Goal: Task Accomplishment & Management: Manage account settings

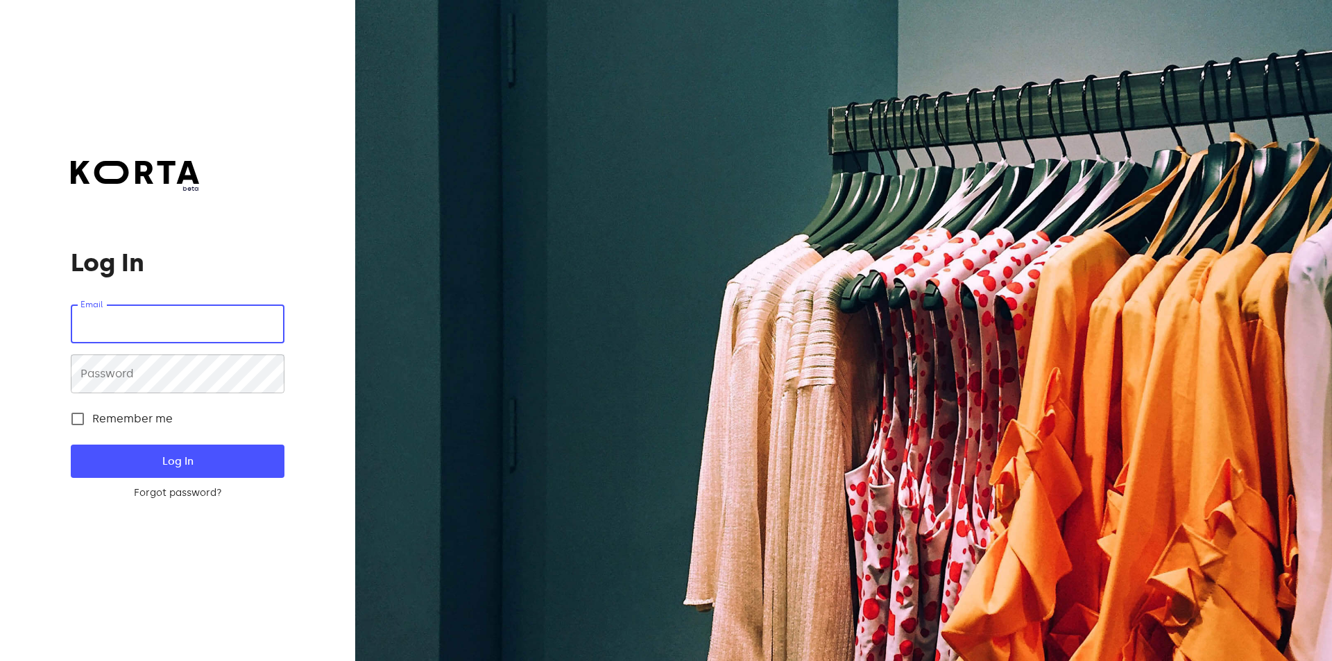
type input "[EMAIL_ADDRESS][DOMAIN_NAME]"
click at [71, 445] on button "Log In" at bounding box center [177, 461] width 213 height 33
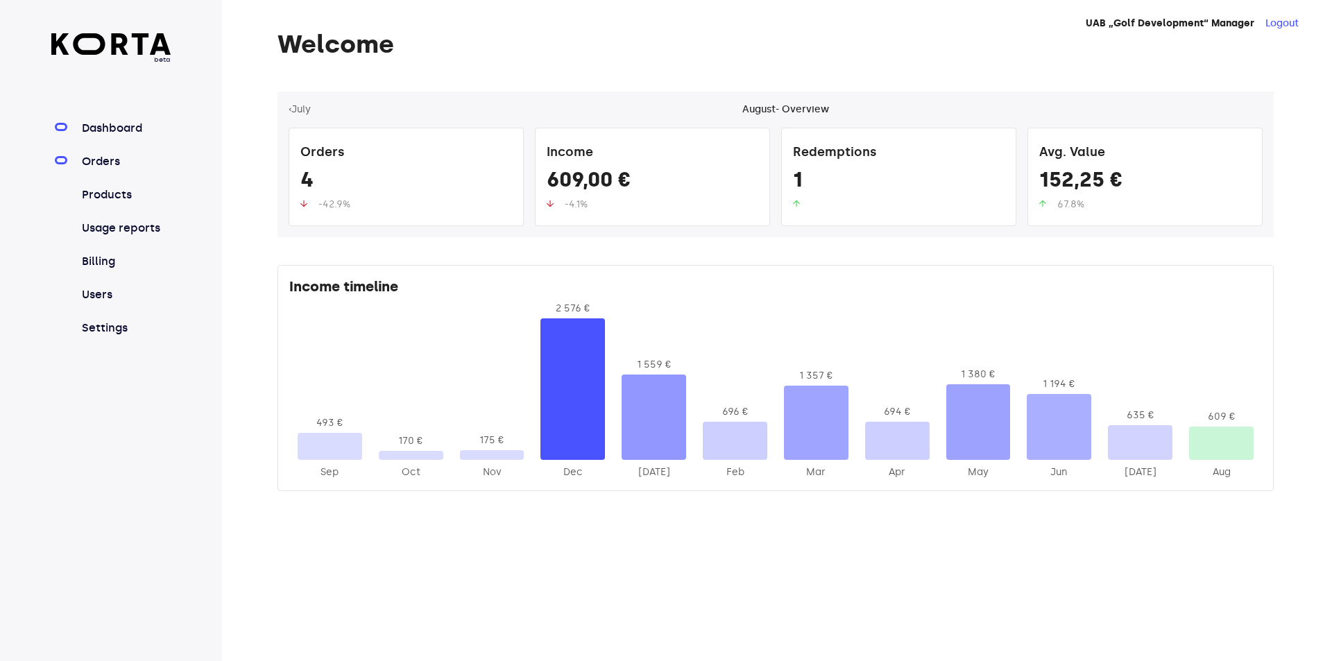
click at [116, 163] on link "Orders" at bounding box center [125, 161] width 92 height 17
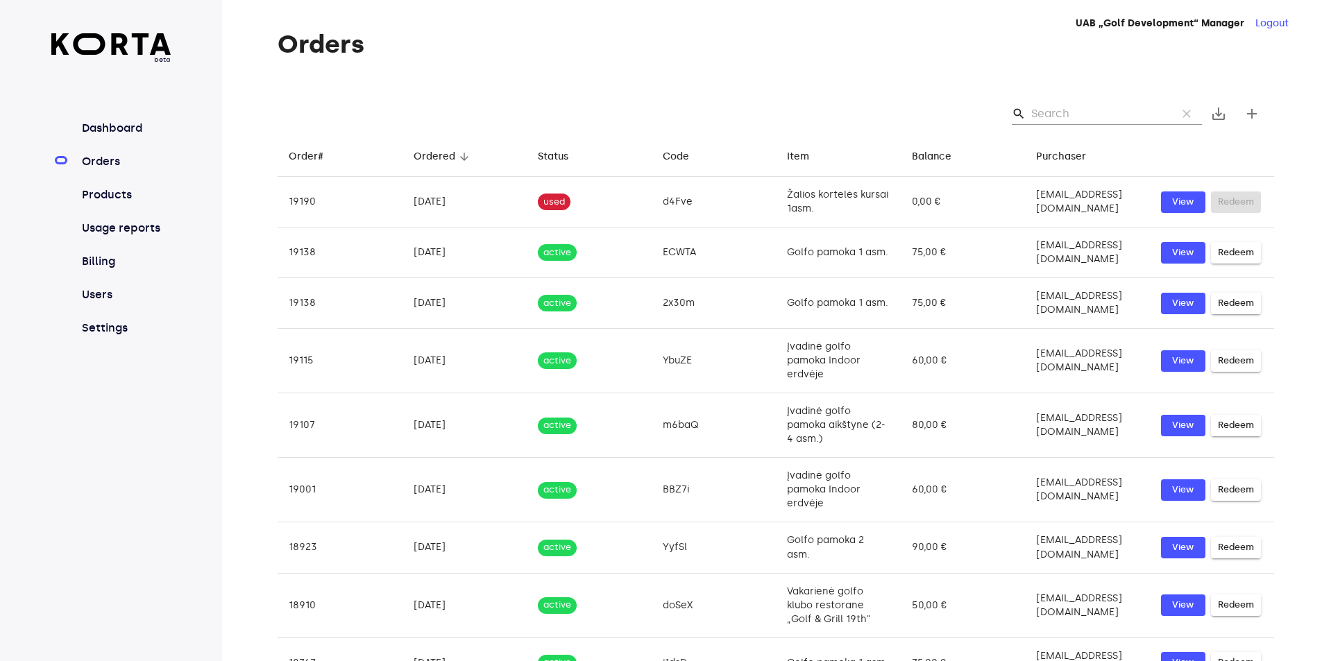
click at [1055, 114] on input "Search" at bounding box center [1098, 114] width 135 height 22
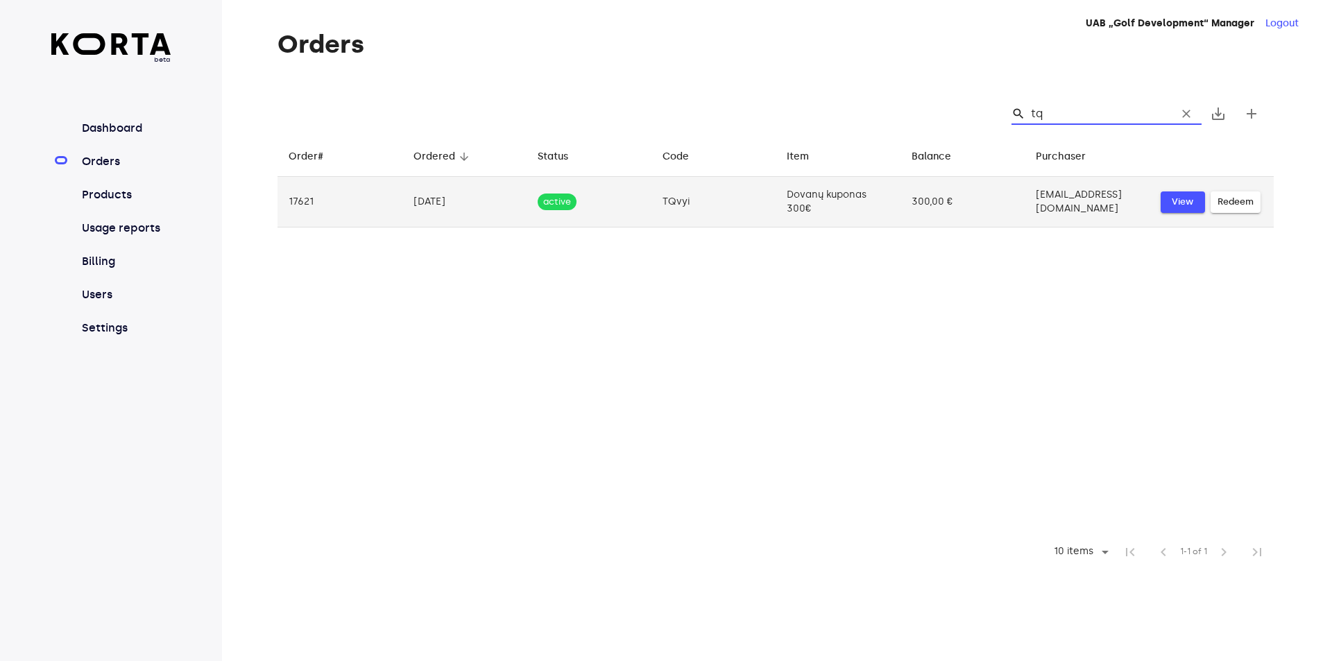
type input "tq"
click at [1193, 196] on span "View" at bounding box center [1183, 202] width 31 height 16
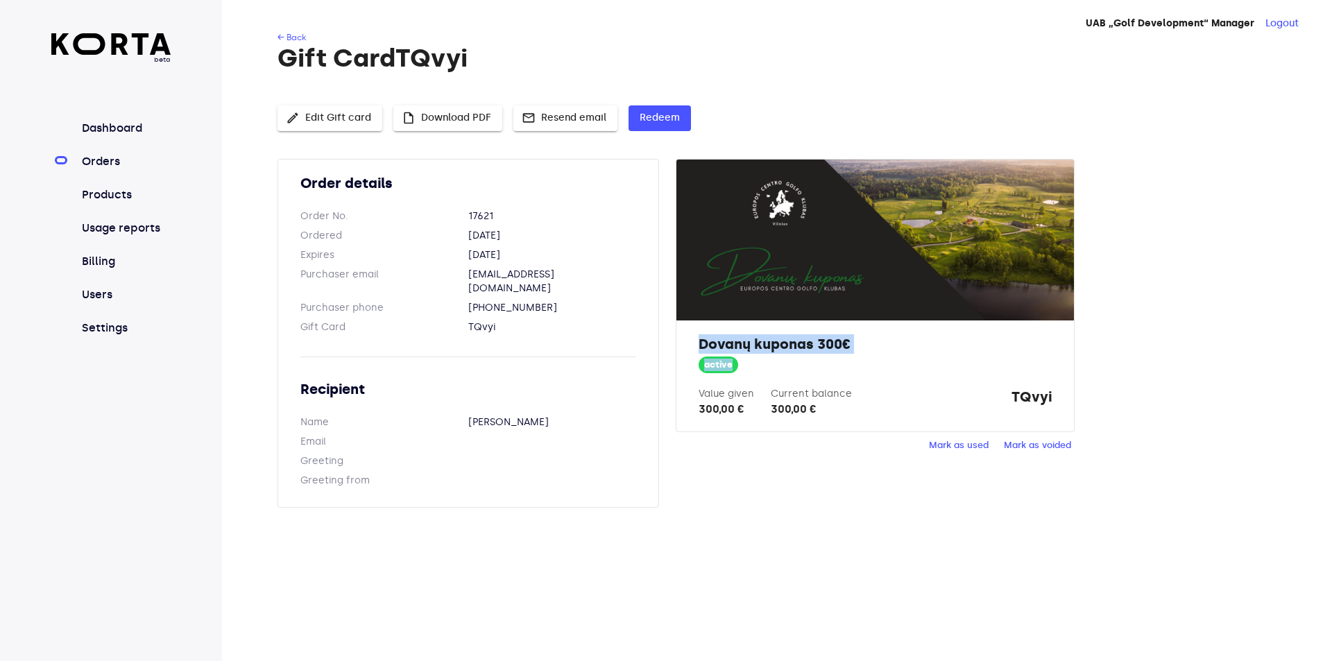
drag, startPoint x: 701, startPoint y: 342, endPoint x: 872, endPoint y: 355, distance: 171.9
click at [872, 355] on div "Dovanų kuponas 300€ active Value given 300,00 € Current balance 300,00 € TQvyi" at bounding box center [875, 376] width 397 height 111
click at [862, 348] on h2 "Dovanų kuponas 300€" at bounding box center [875, 343] width 353 height 19
click at [667, 126] on span "Redeem" at bounding box center [660, 118] width 40 height 17
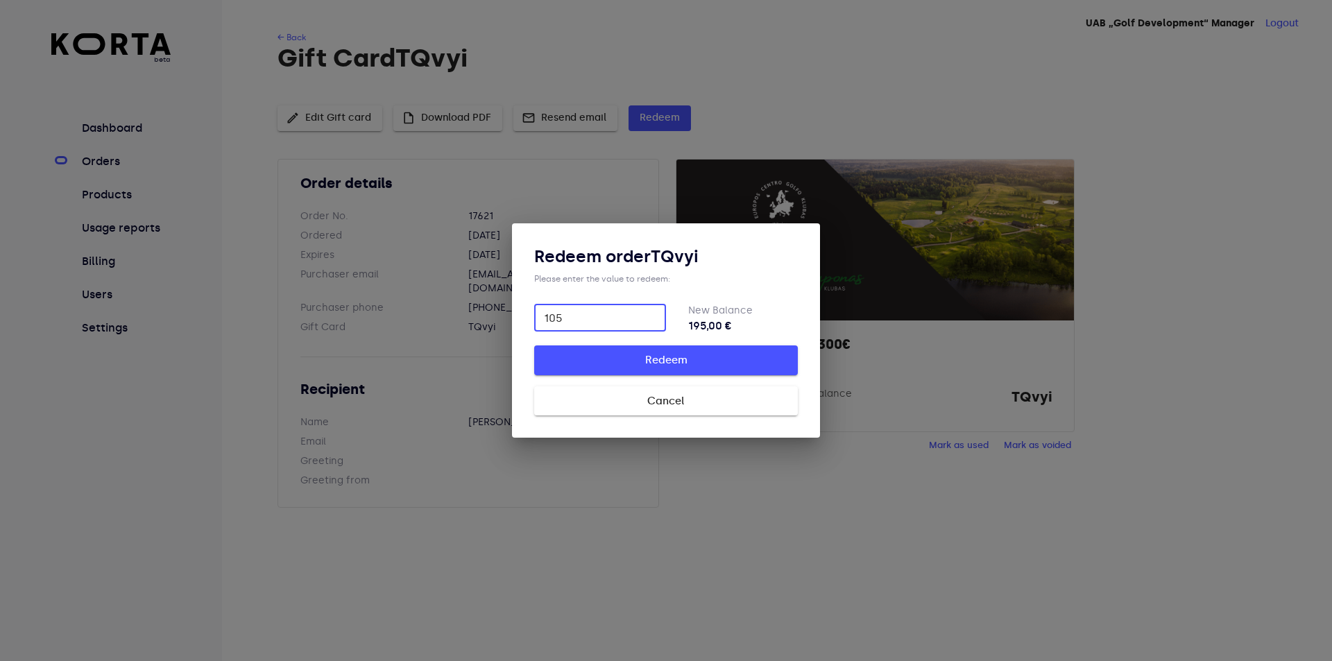
type input "105"
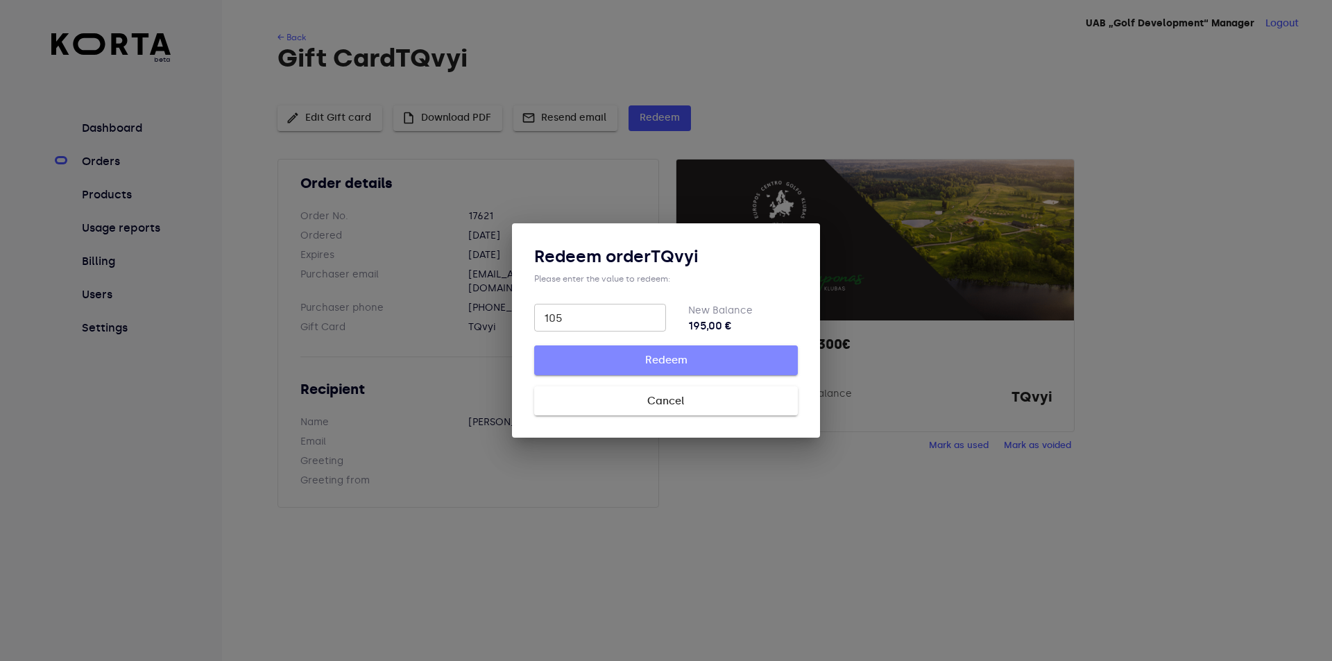
click at [672, 359] on span "Redeem" at bounding box center [666, 360] width 219 height 18
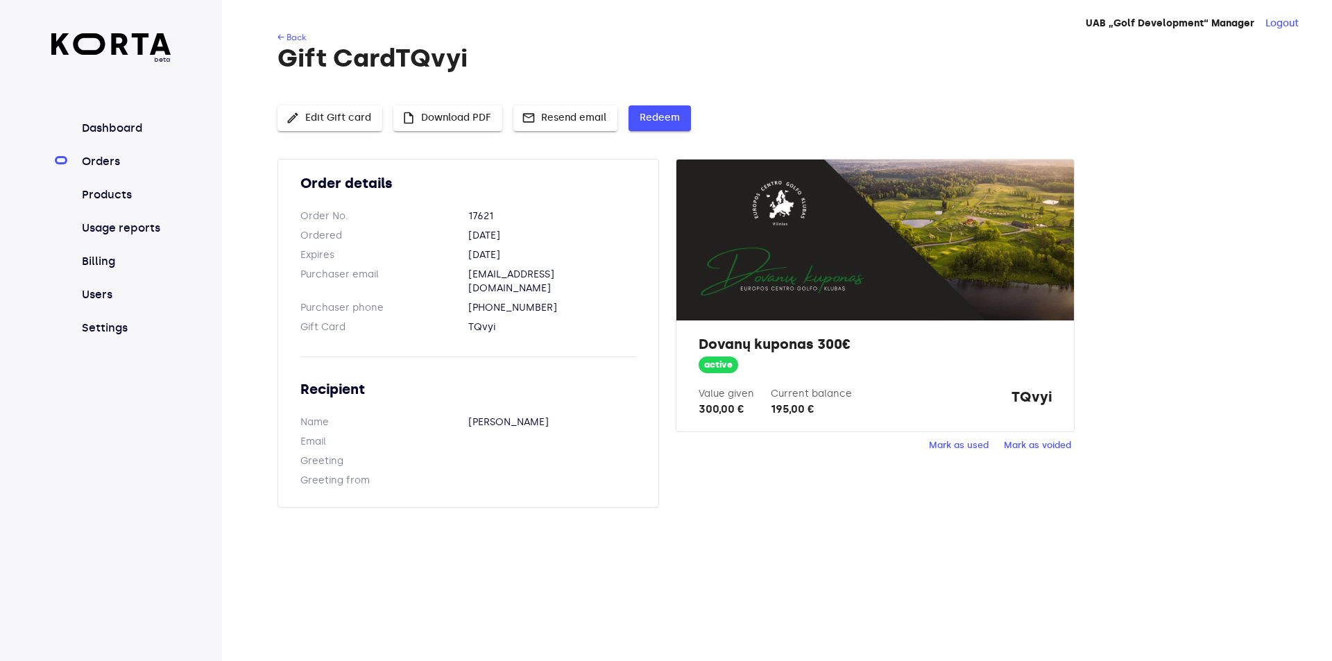
click at [648, 113] on span "Redeem" at bounding box center [660, 118] width 40 height 17
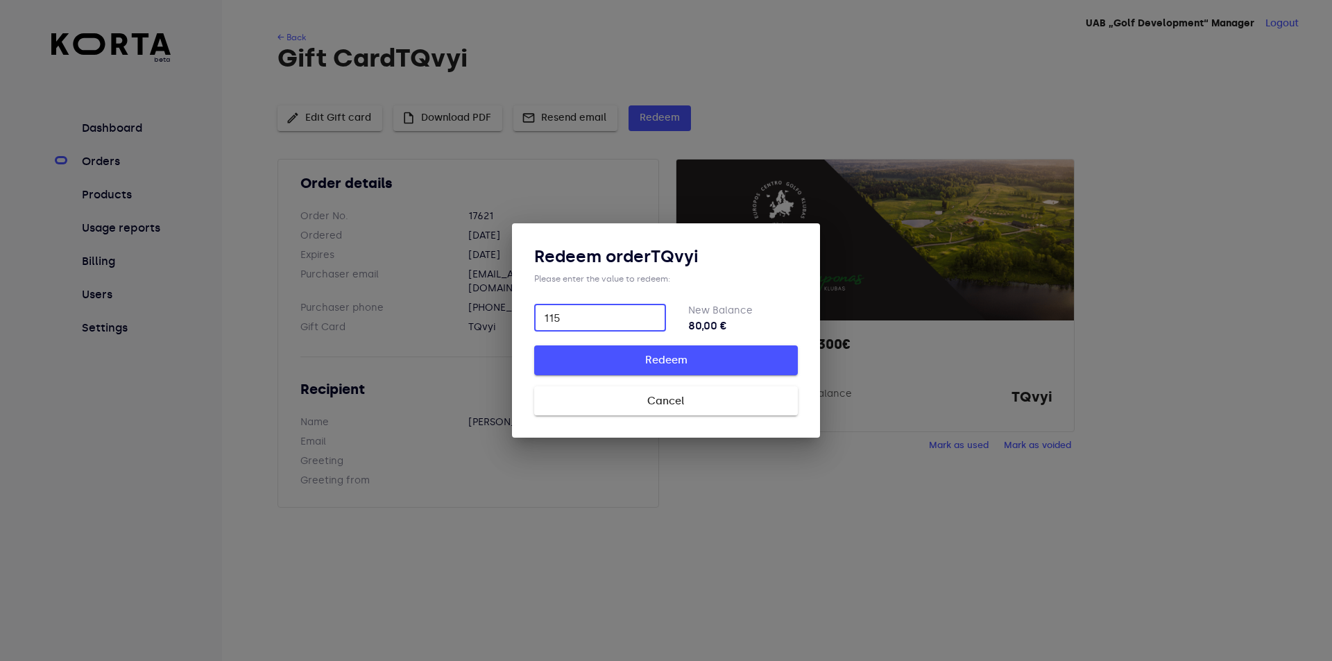
type input "115"
click at [645, 368] on span "Redeem" at bounding box center [666, 360] width 219 height 18
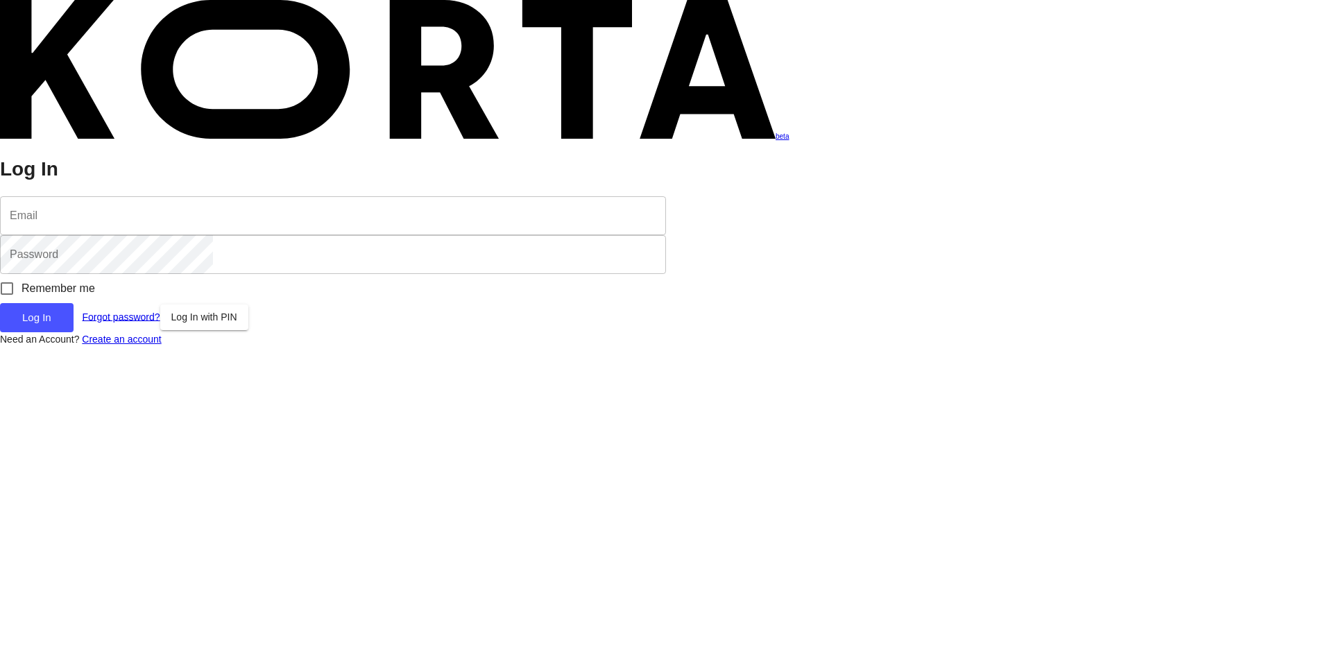
drag, startPoint x: 177, startPoint y: 313, endPoint x: 173, endPoint y: 325, distance: 12.5
click at [176, 235] on input "email" at bounding box center [333, 215] width 666 height 39
type input "[EMAIL_ADDRESS][DOMAIN_NAME]"
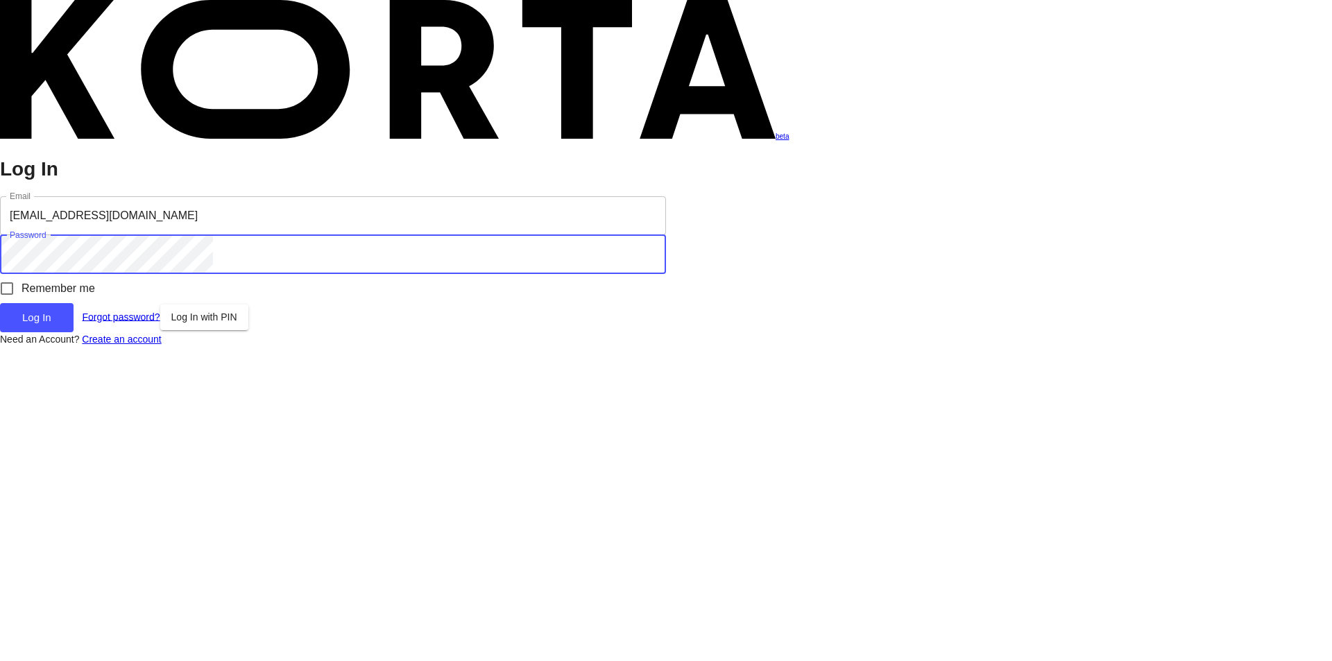
click at [0, 303] on button "Log In" at bounding box center [37, 317] width 74 height 29
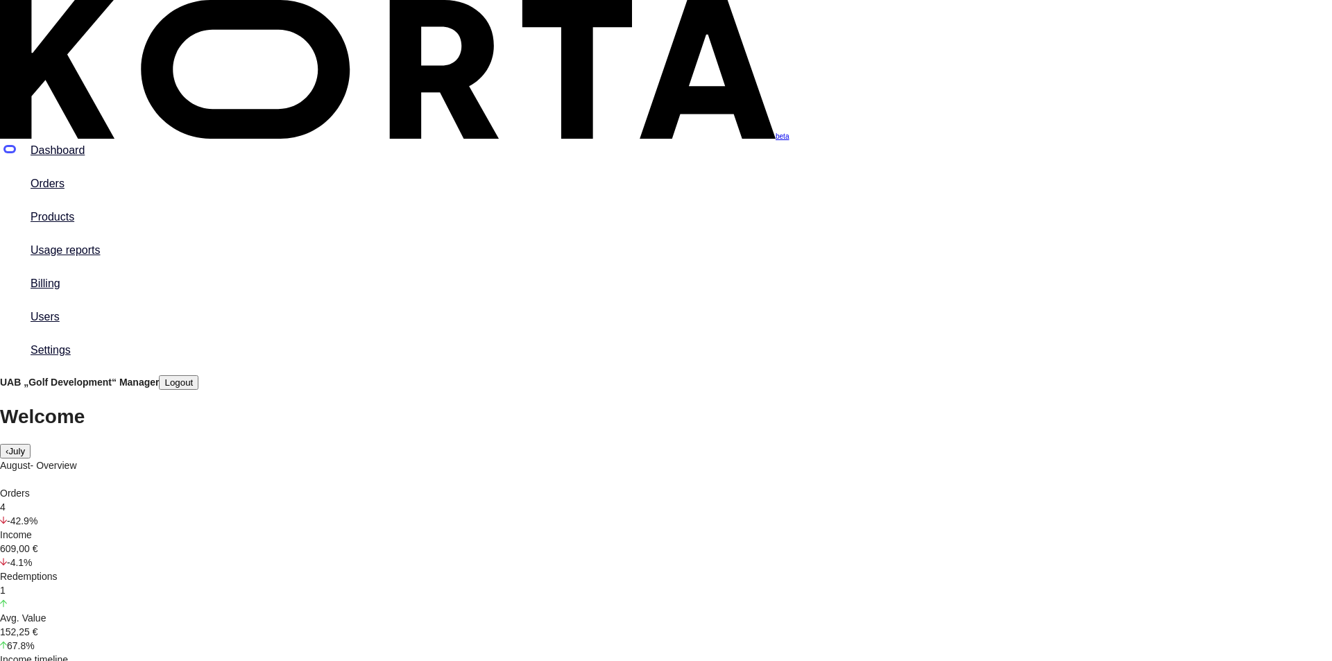
click at [214, 359] on div "beta Dashboard Orders Products Usage reports Billing Users Settings" at bounding box center [666, 179] width 1332 height 359
click at [87, 151] on nav "Dashboard Orders Products Usage reports Billing Users Settings" at bounding box center [666, 250] width 1332 height 217
click at [87, 176] on link "Orders" at bounding box center [680, 184] width 1305 height 17
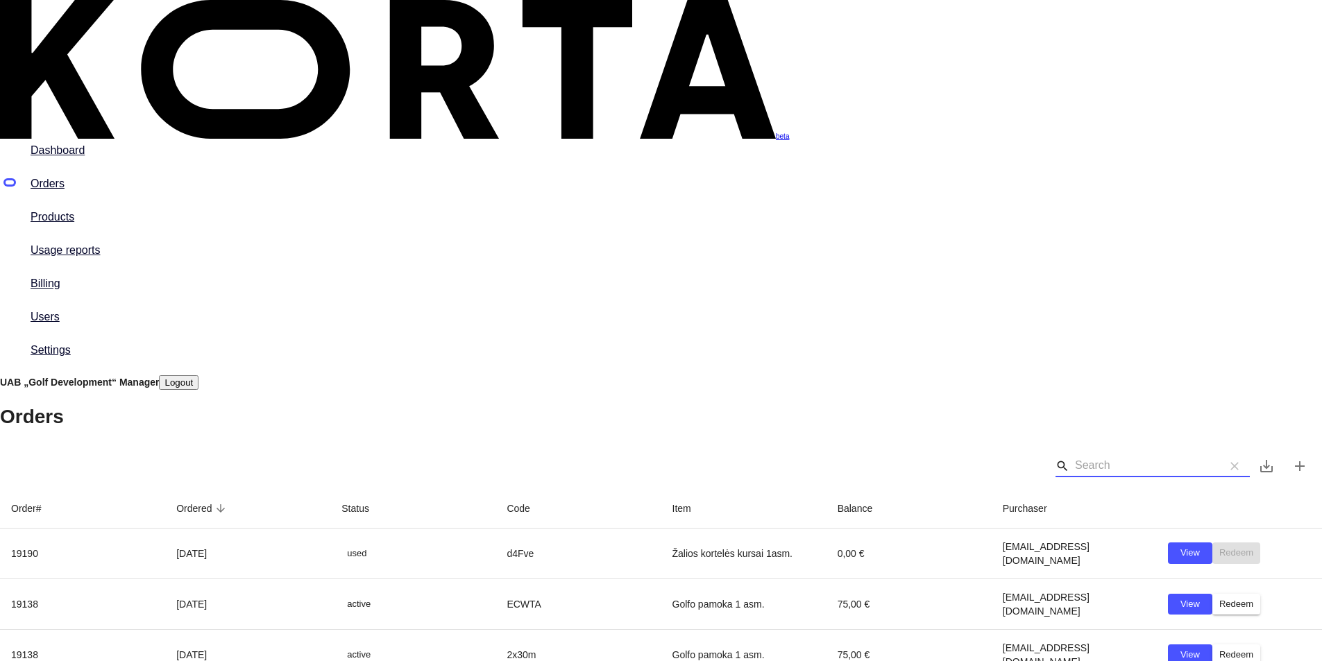
click at [1075, 455] on input "Search" at bounding box center [1144, 466] width 139 height 22
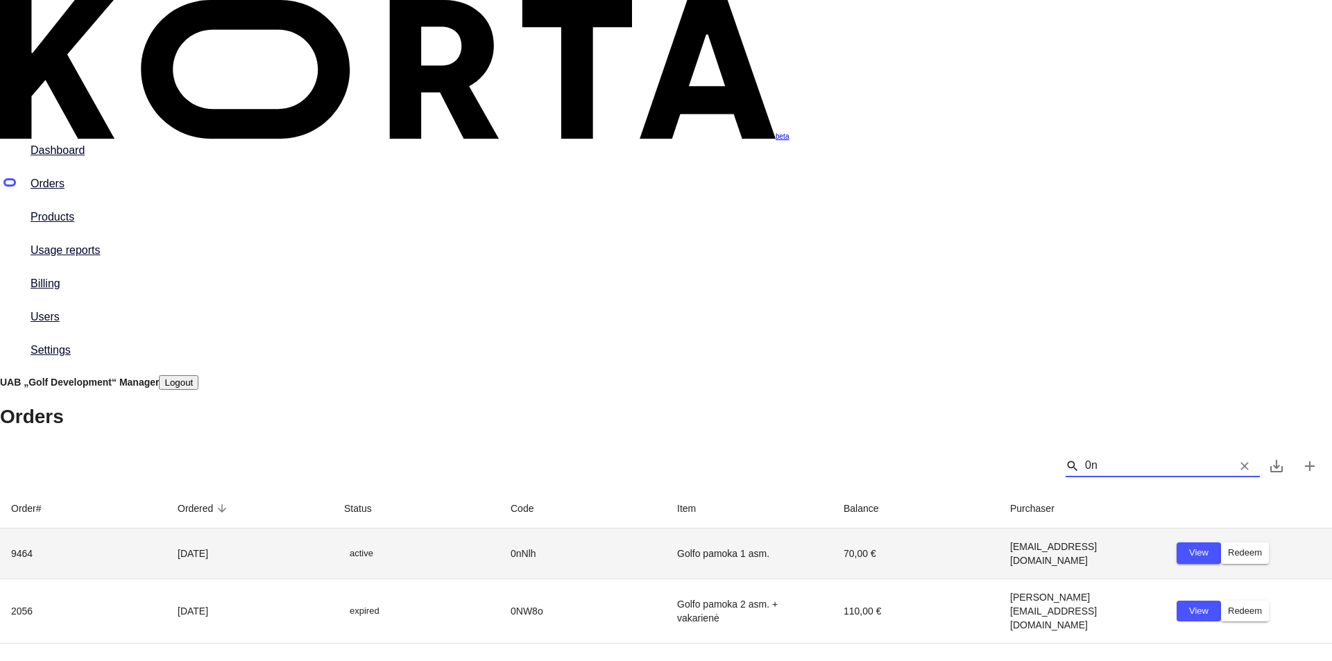
type input "0n"
click at [1184, 545] on span "View" at bounding box center [1199, 553] width 31 height 16
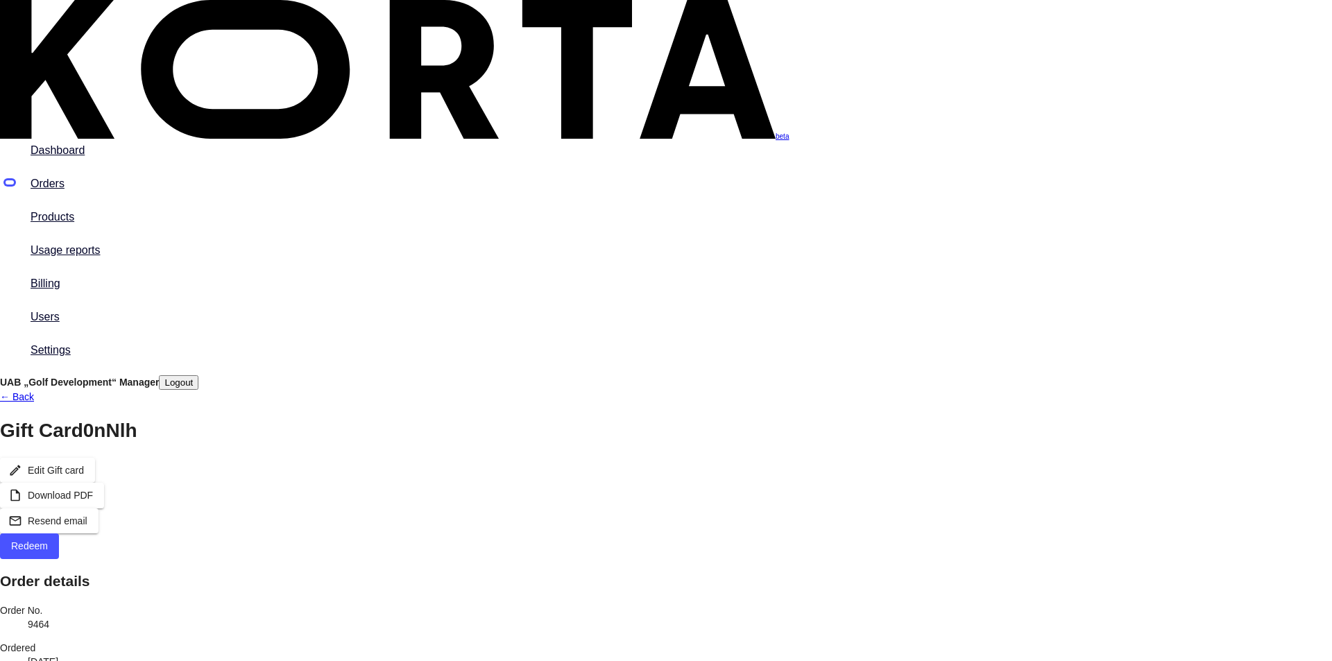
drag, startPoint x: 847, startPoint y: 341, endPoint x: 690, endPoint y: 346, distance: 156.9
copy h2 "Golfo pamoka 1 asm."
drag, startPoint x: 815, startPoint y: 380, endPoint x: 764, endPoint y: 425, distance: 67.4
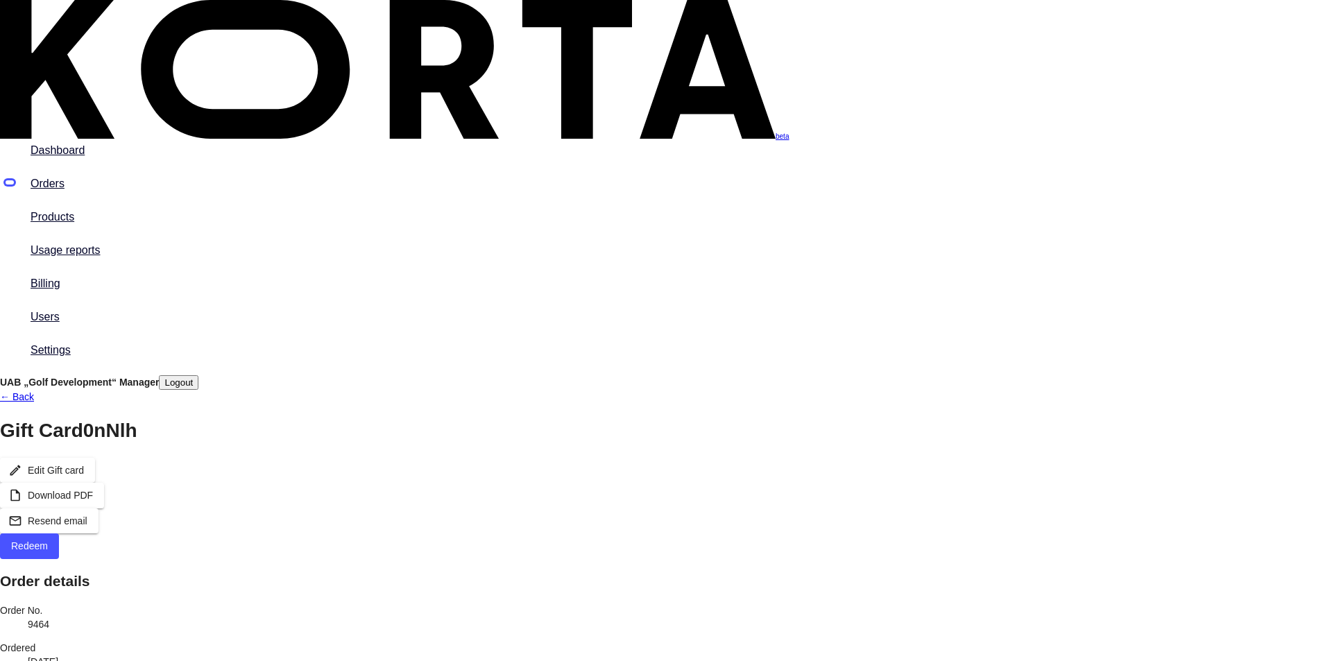
drag, startPoint x: 710, startPoint y: 405, endPoint x: 679, endPoint y: 405, distance: 30.5
copy div "70,00 €"
